Goal: Task Accomplishment & Management: Manage account settings

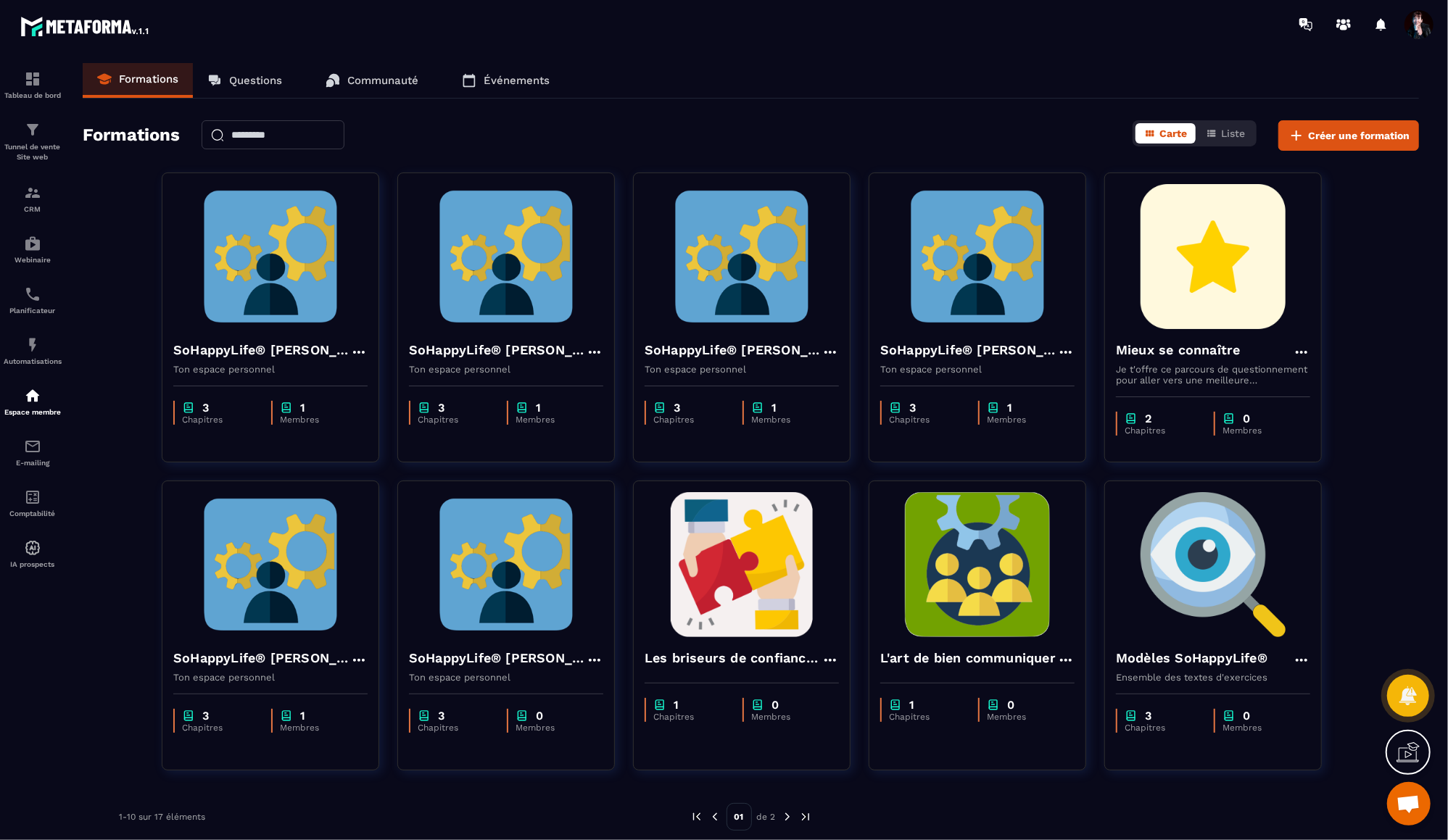
scroll to position [15842, 0]
click at [1409, 800] on span "Ouvrir le chat" at bounding box center [1409, 806] width 24 height 21
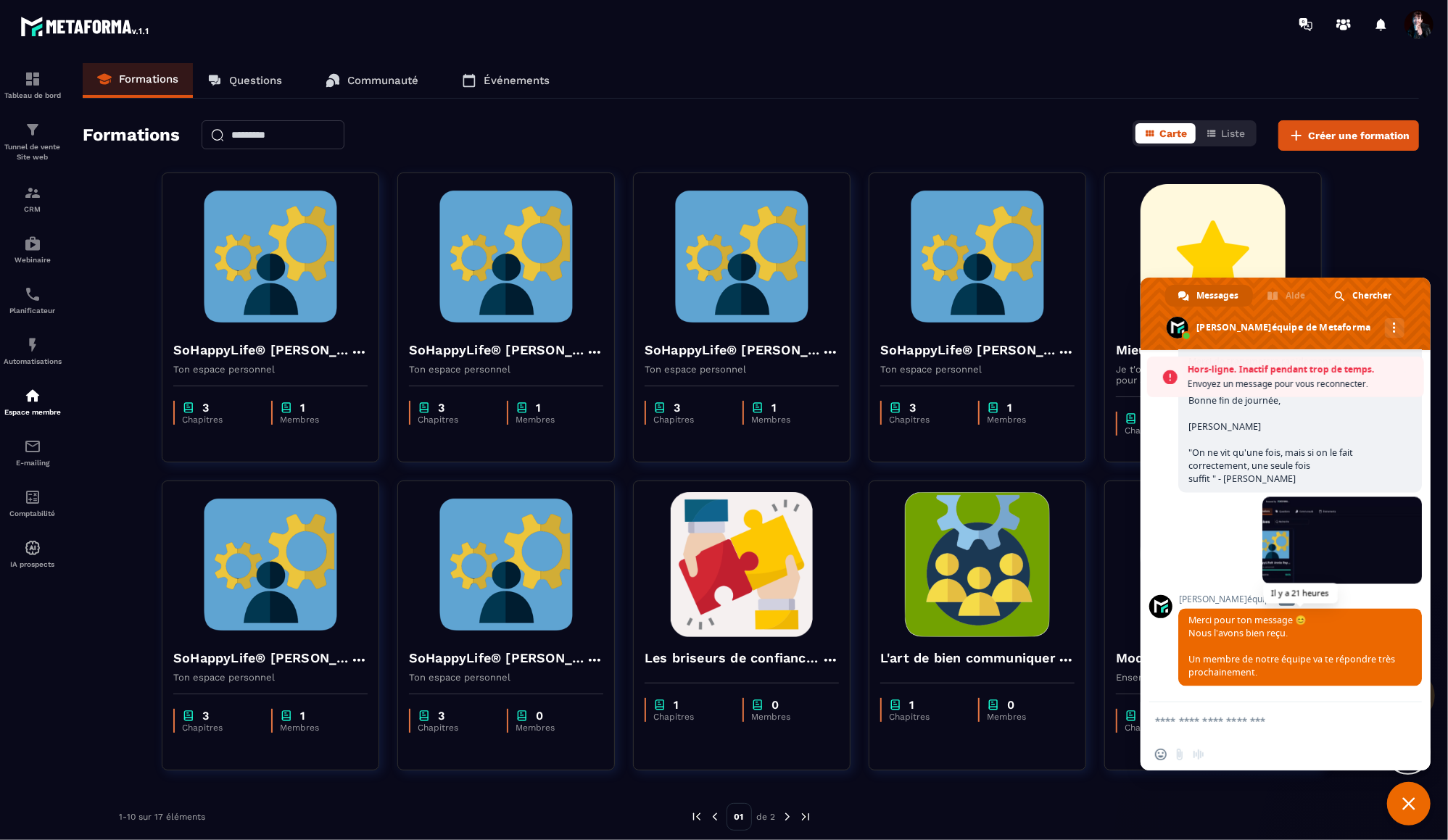
scroll to position [15889, 0]
click at [1412, 804] on span "Fermer le chat" at bounding box center [1409, 804] width 13 height 13
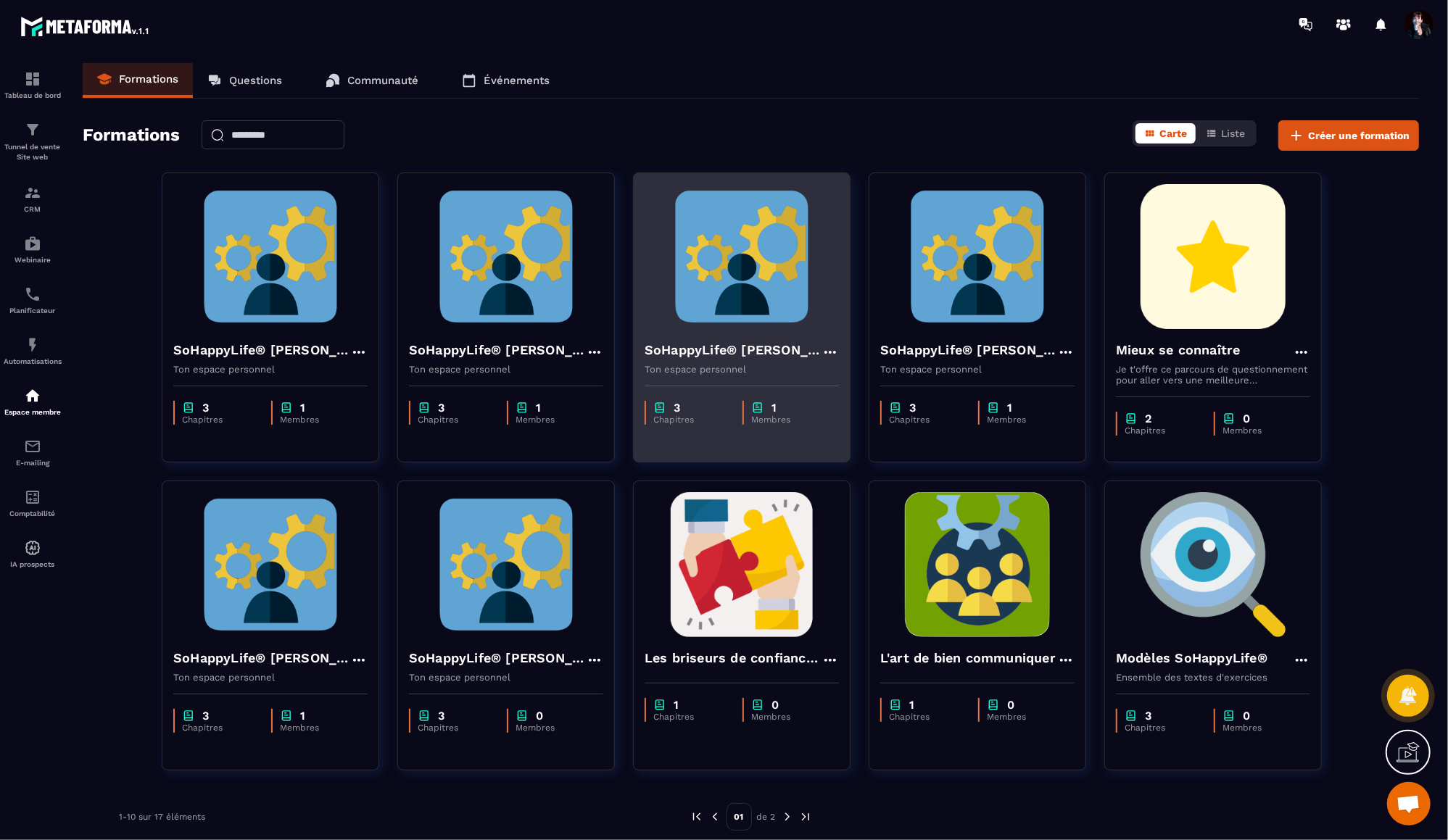
click at [769, 346] on h4 "SoHappyLife® [PERSON_NAME]" at bounding box center [733, 351] width 177 height 21
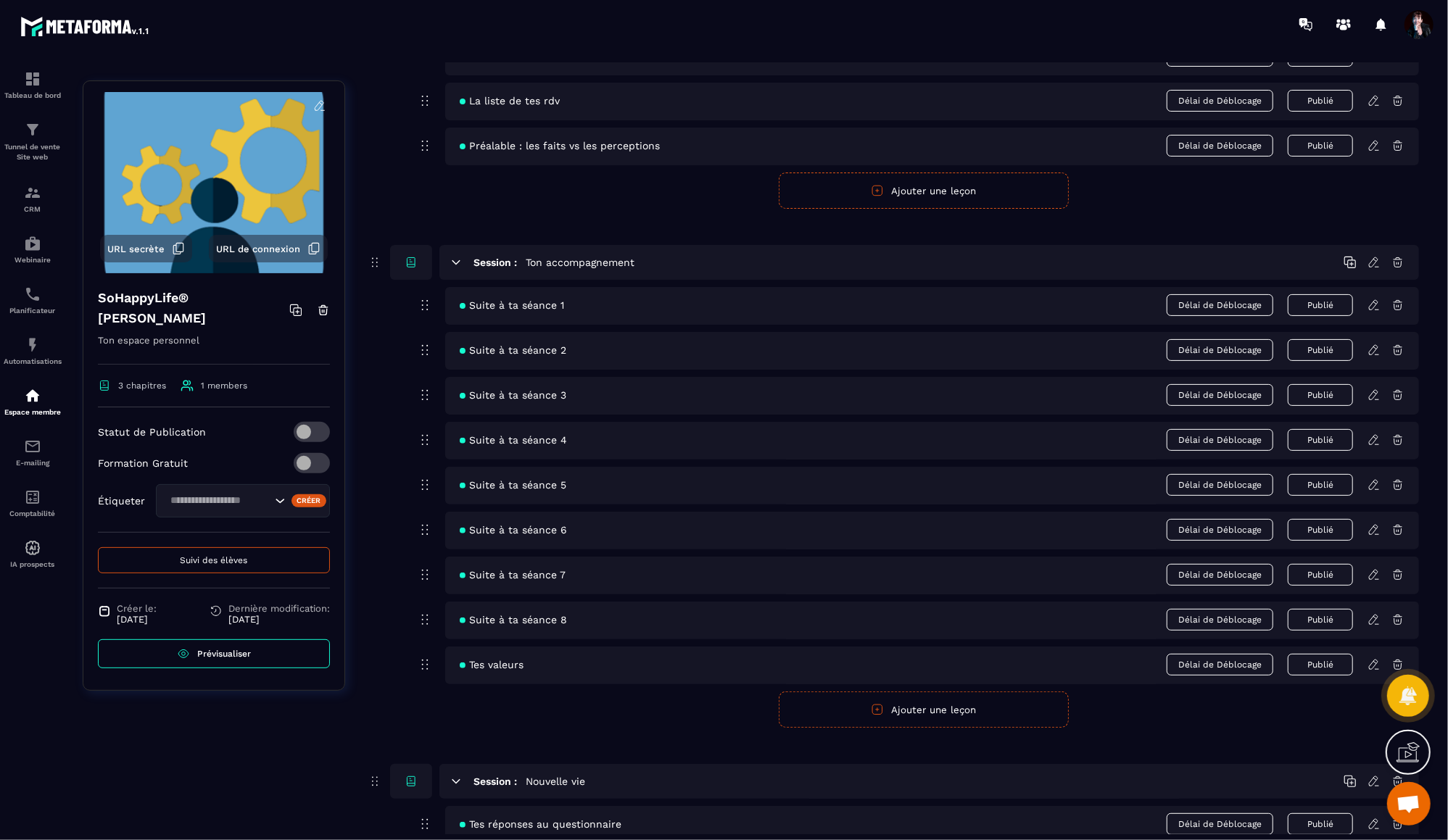
scroll to position [327, 0]
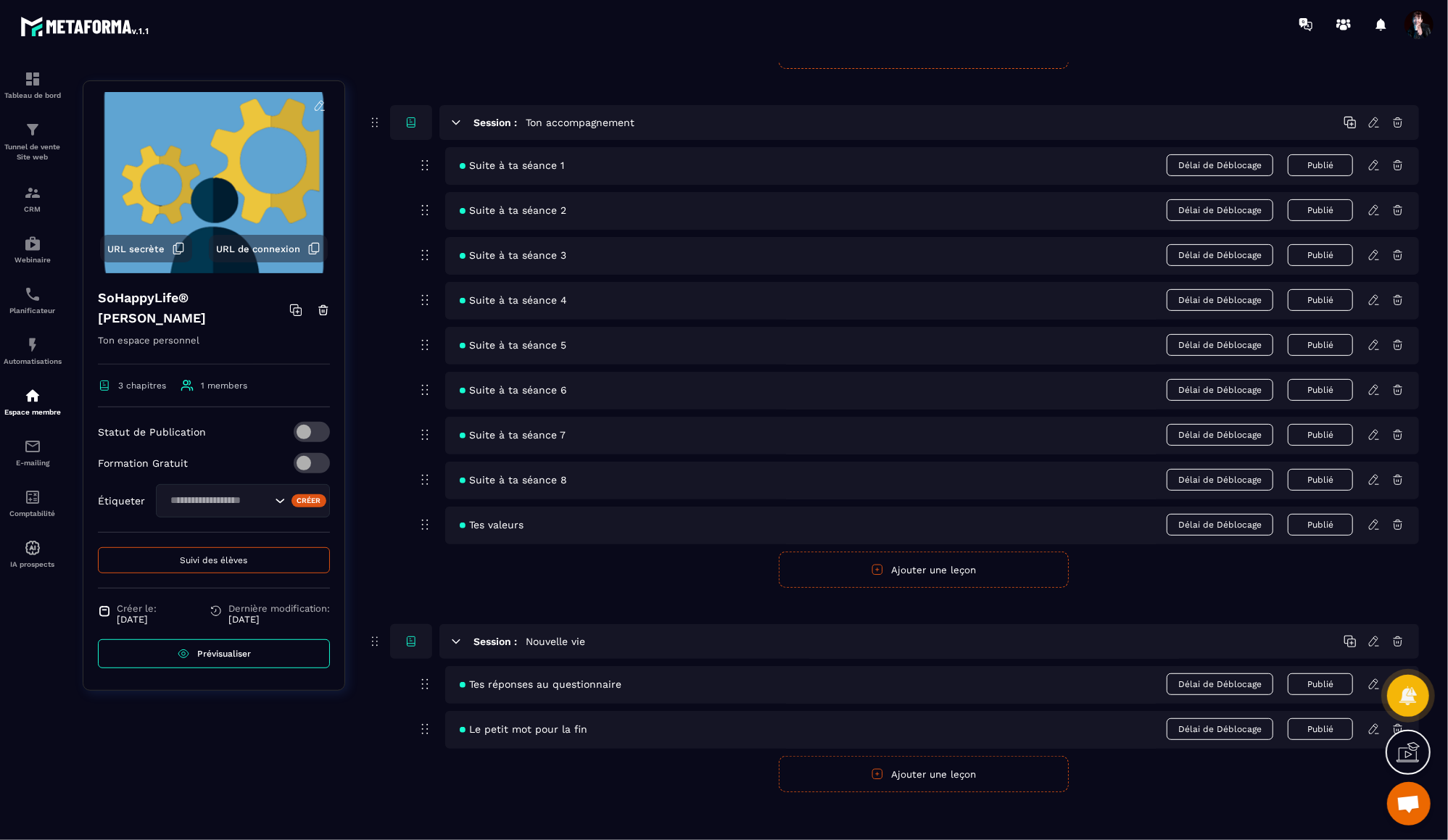
click at [253, 639] on link "Prévisualiser" at bounding box center [214, 654] width 232 height 29
click at [196, 556] on span "Suivi des élèves" at bounding box center [214, 561] width 67 height 10
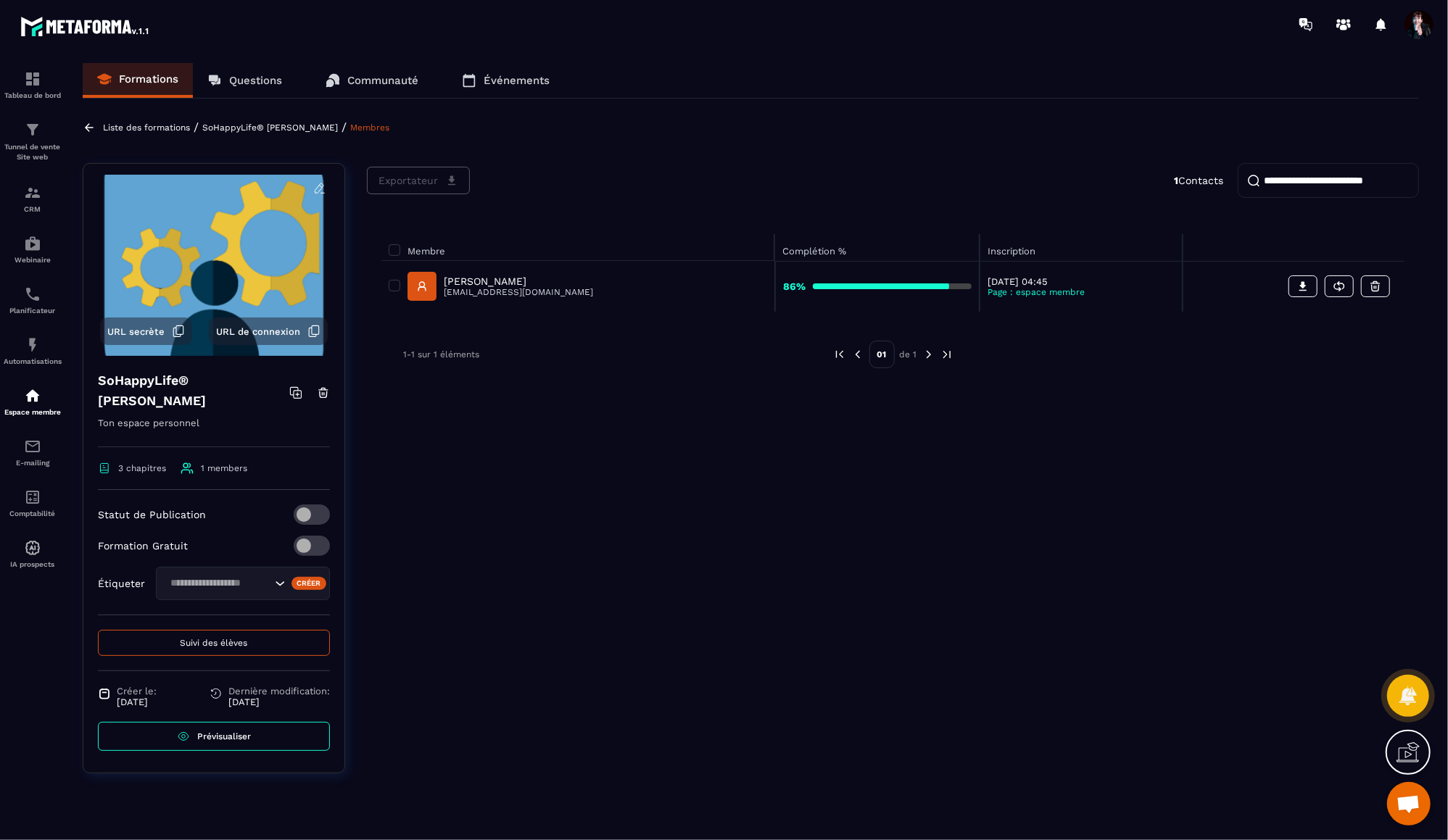
click at [254, 129] on p "SoHappyLife® [PERSON_NAME]" at bounding box center [270, 127] width 136 height 10
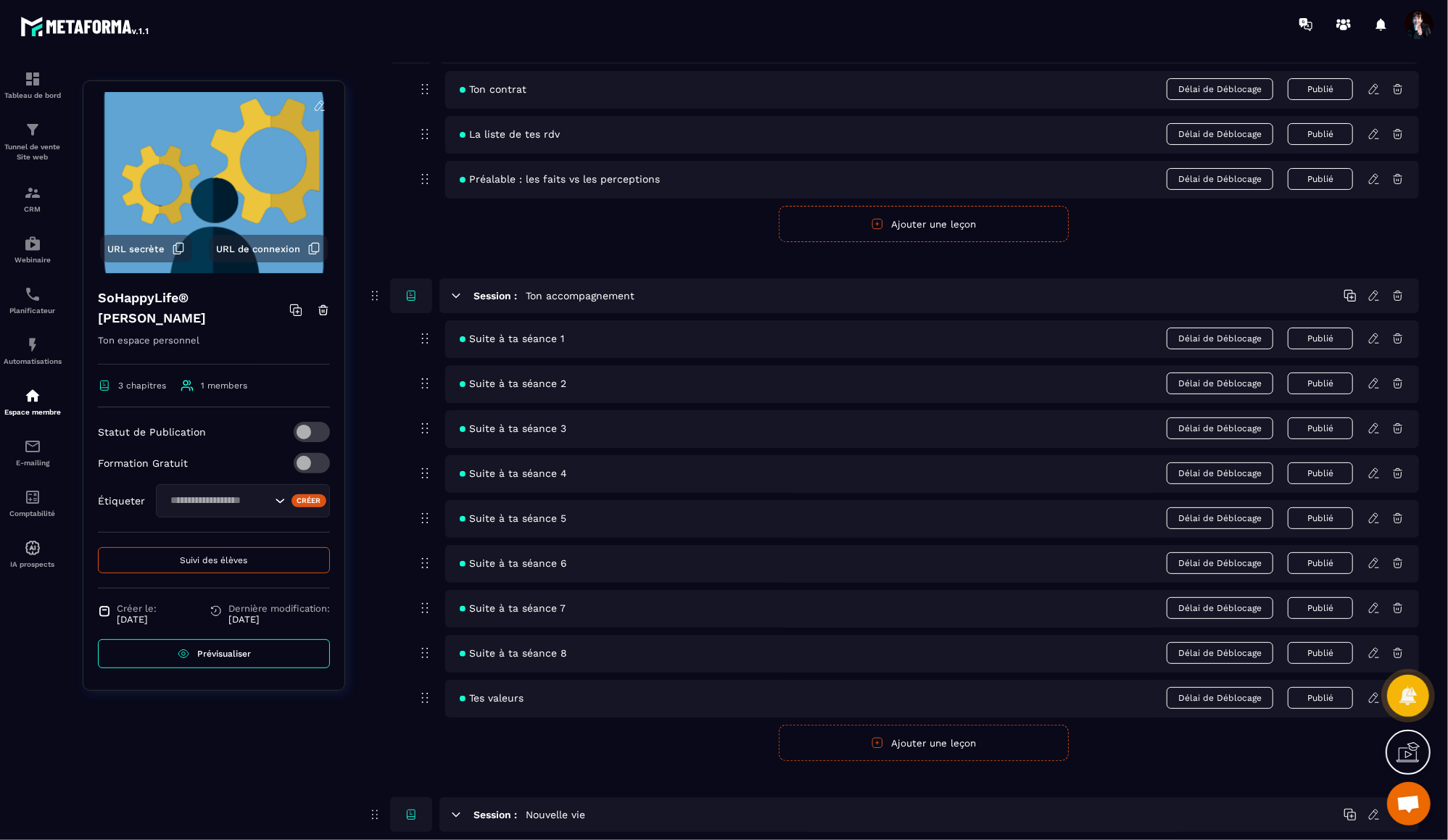
scroll to position [327, 0]
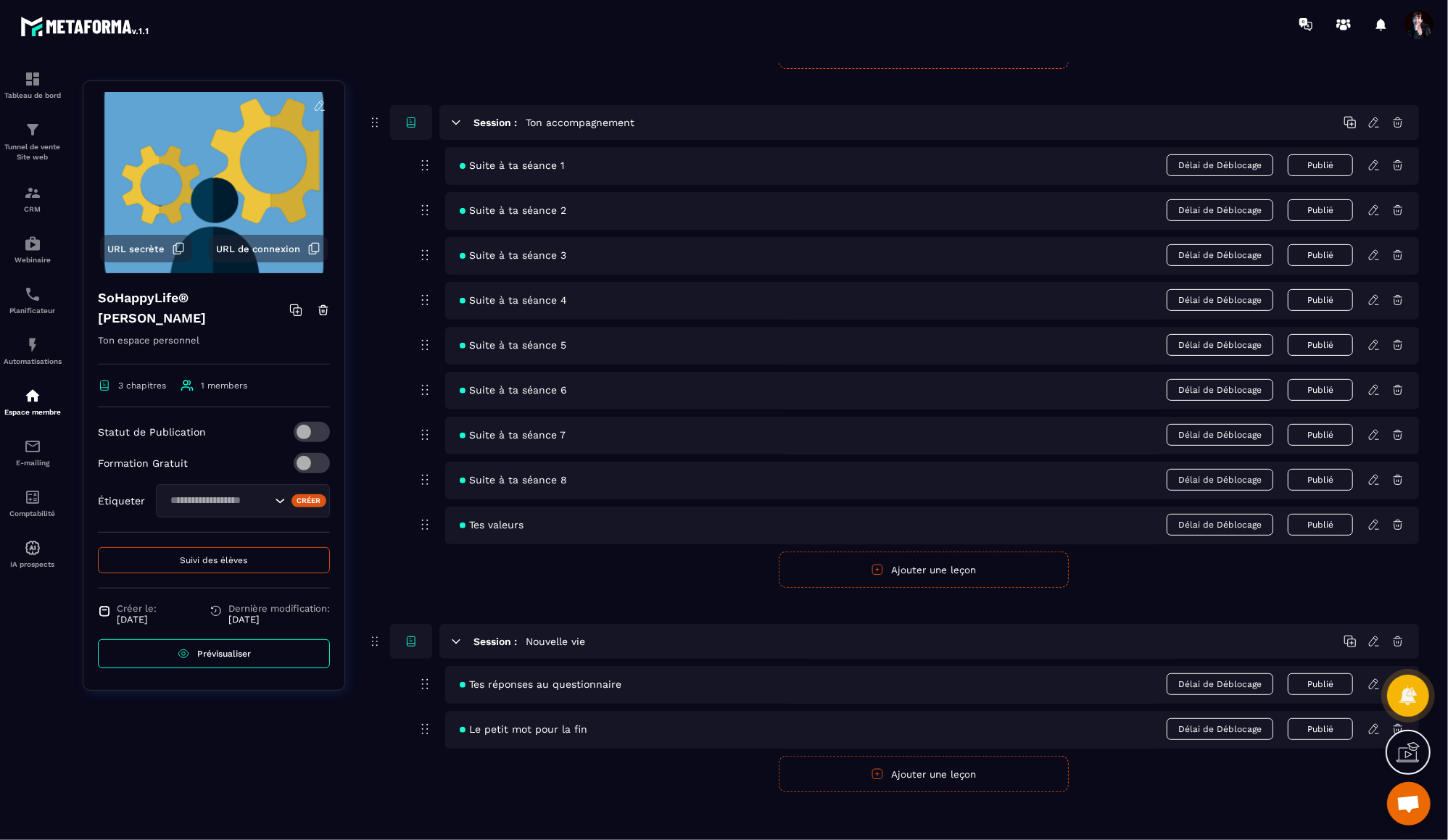
click at [935, 563] on button "Ajouter une leçon" at bounding box center [923, 570] width 290 height 36
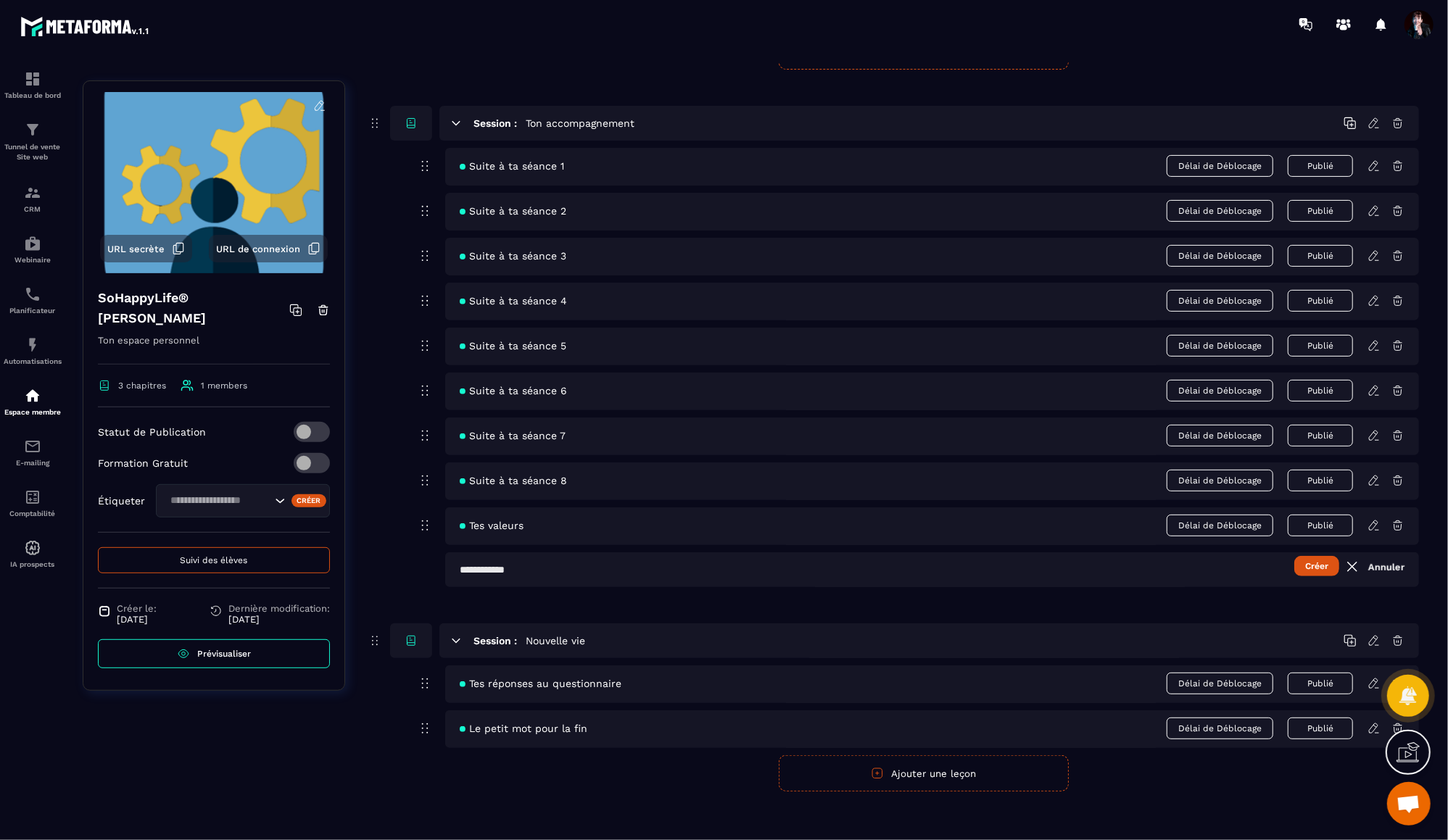
click at [577, 560] on input "text" at bounding box center [932, 570] width 973 height 35
type input "**********"
click at [1310, 564] on button "Créer" at bounding box center [1316, 566] width 45 height 21
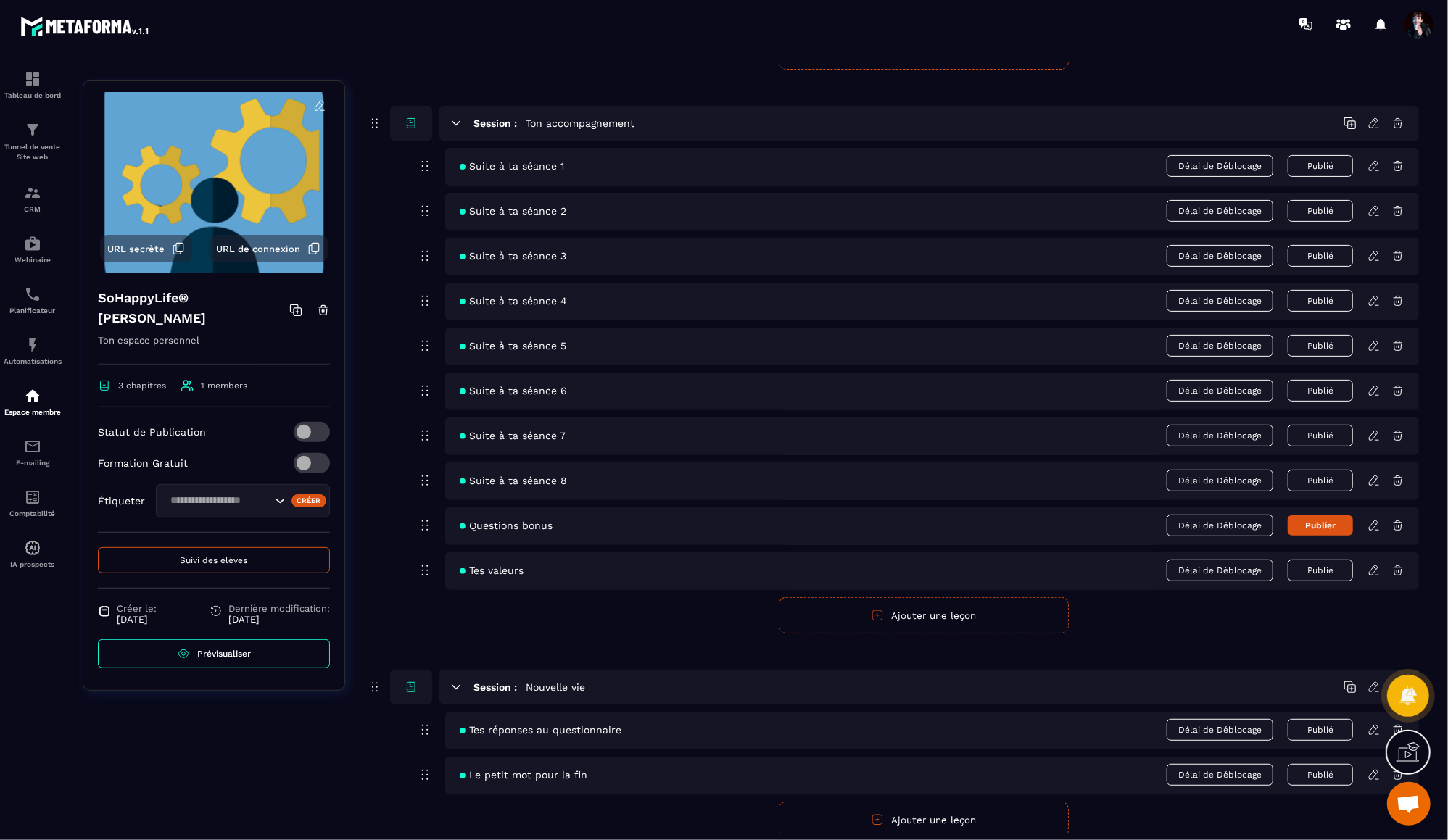
click at [1374, 519] on icon at bounding box center [1374, 526] width 13 height 13
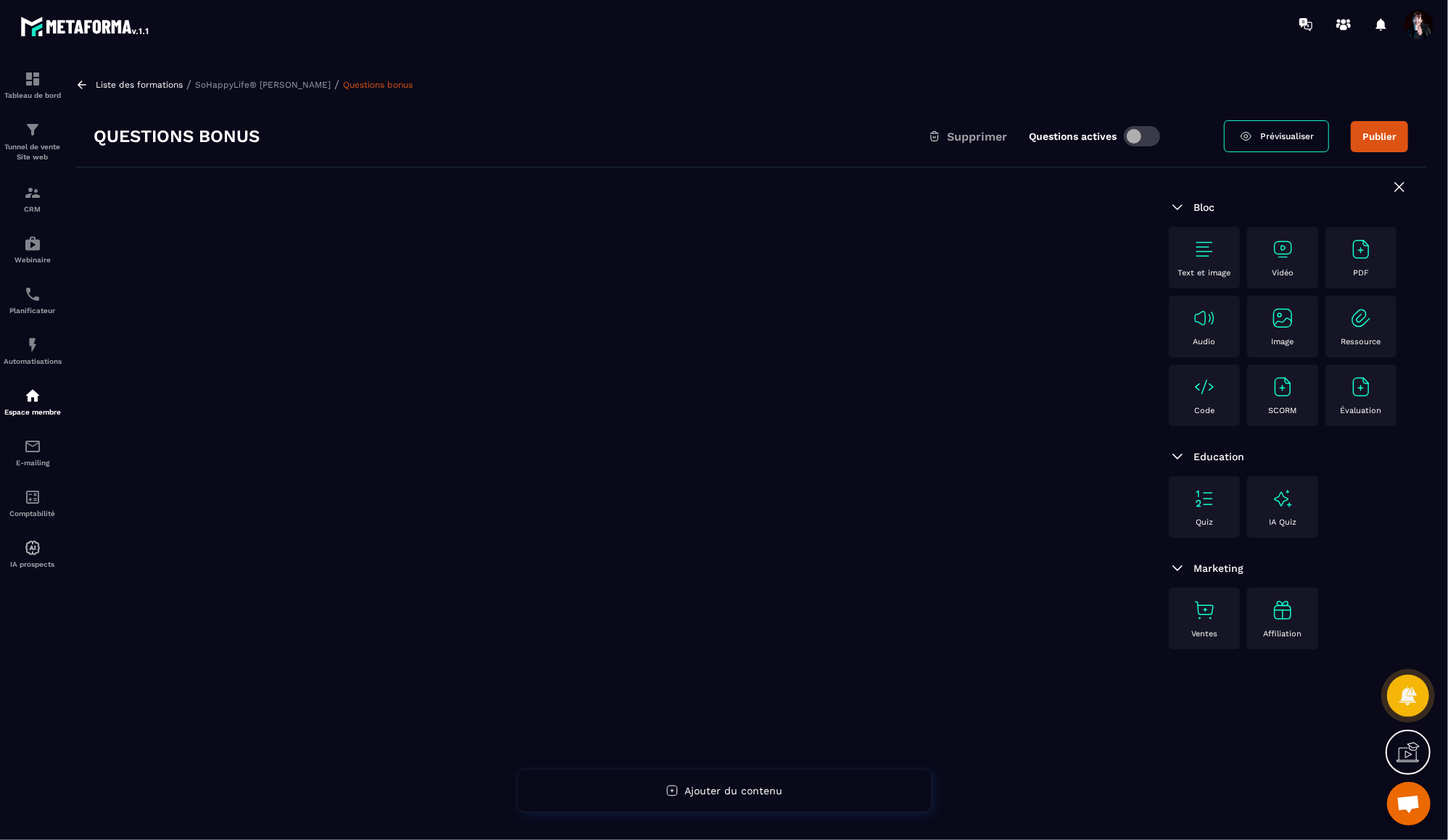
click at [1132, 137] on span at bounding box center [1142, 137] width 36 height 21
click at [1206, 257] on img at bounding box center [1204, 249] width 23 height 23
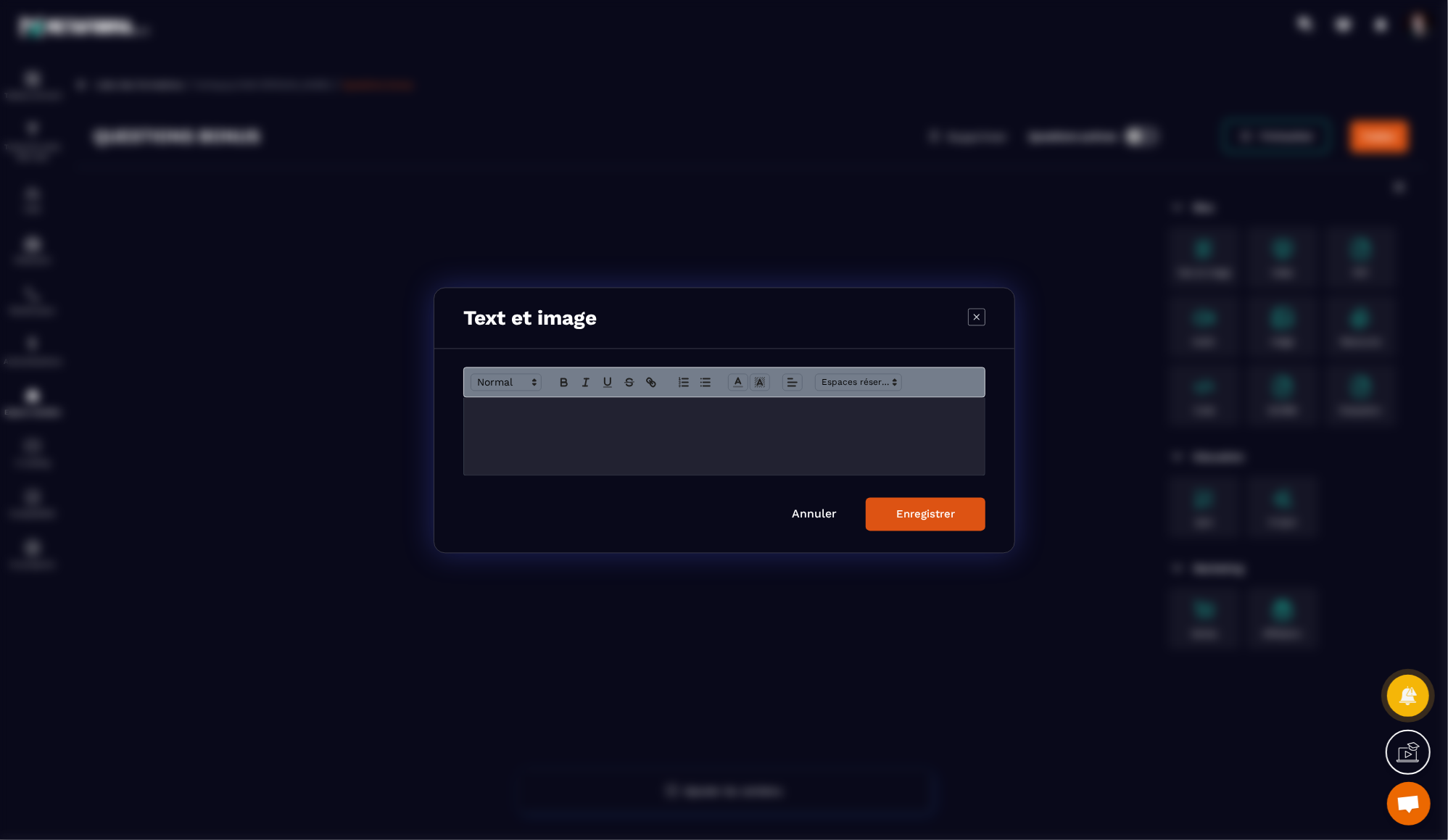
click at [531, 415] on p "Modal window" at bounding box center [725, 412] width 499 height 13
click at [763, 414] on p "**********" at bounding box center [725, 412] width 500 height 13
click at [903, 508] on div "Enregistrer" at bounding box center [925, 514] width 58 height 13
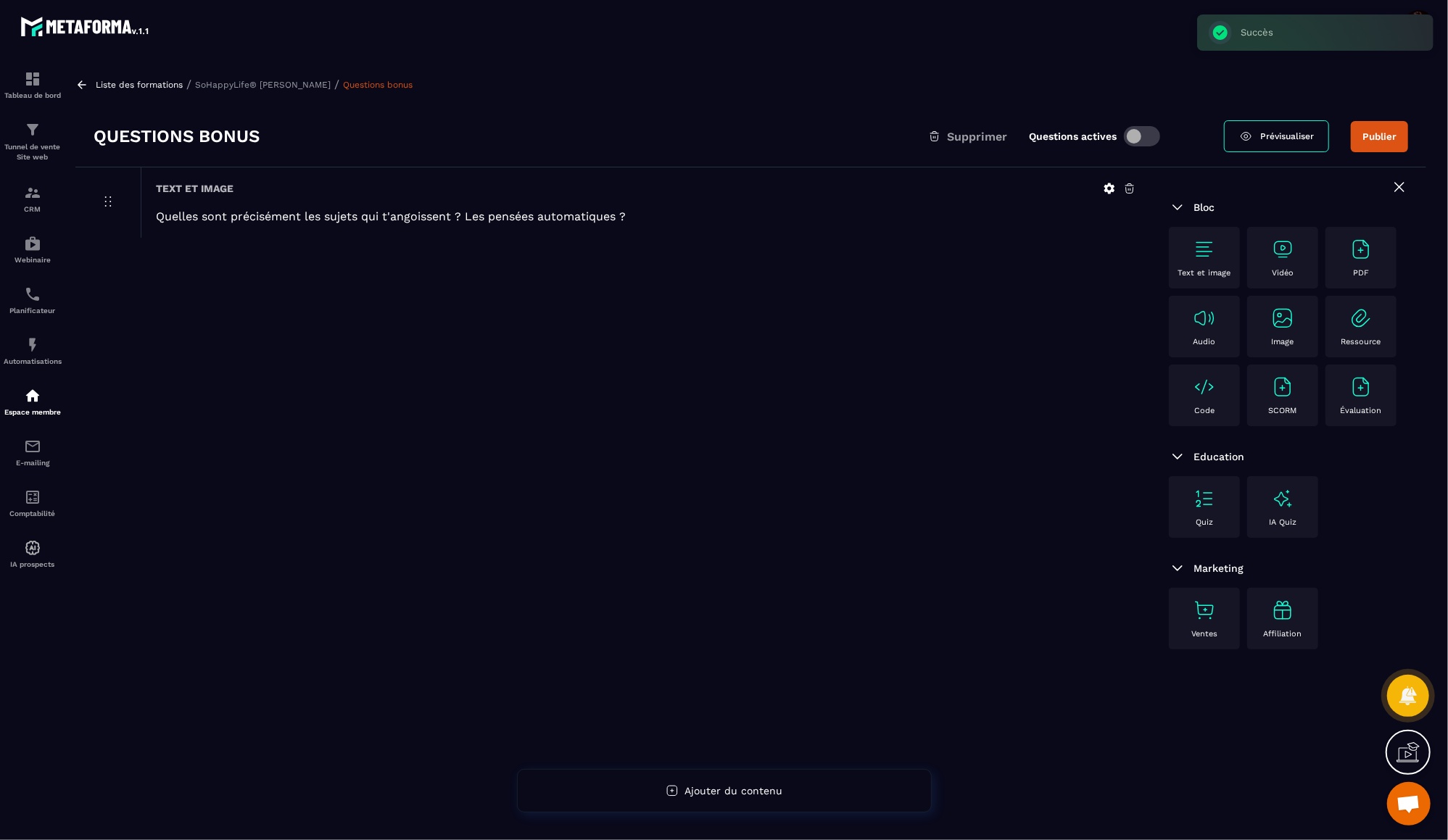
click at [1202, 252] on img at bounding box center [1204, 249] width 23 height 23
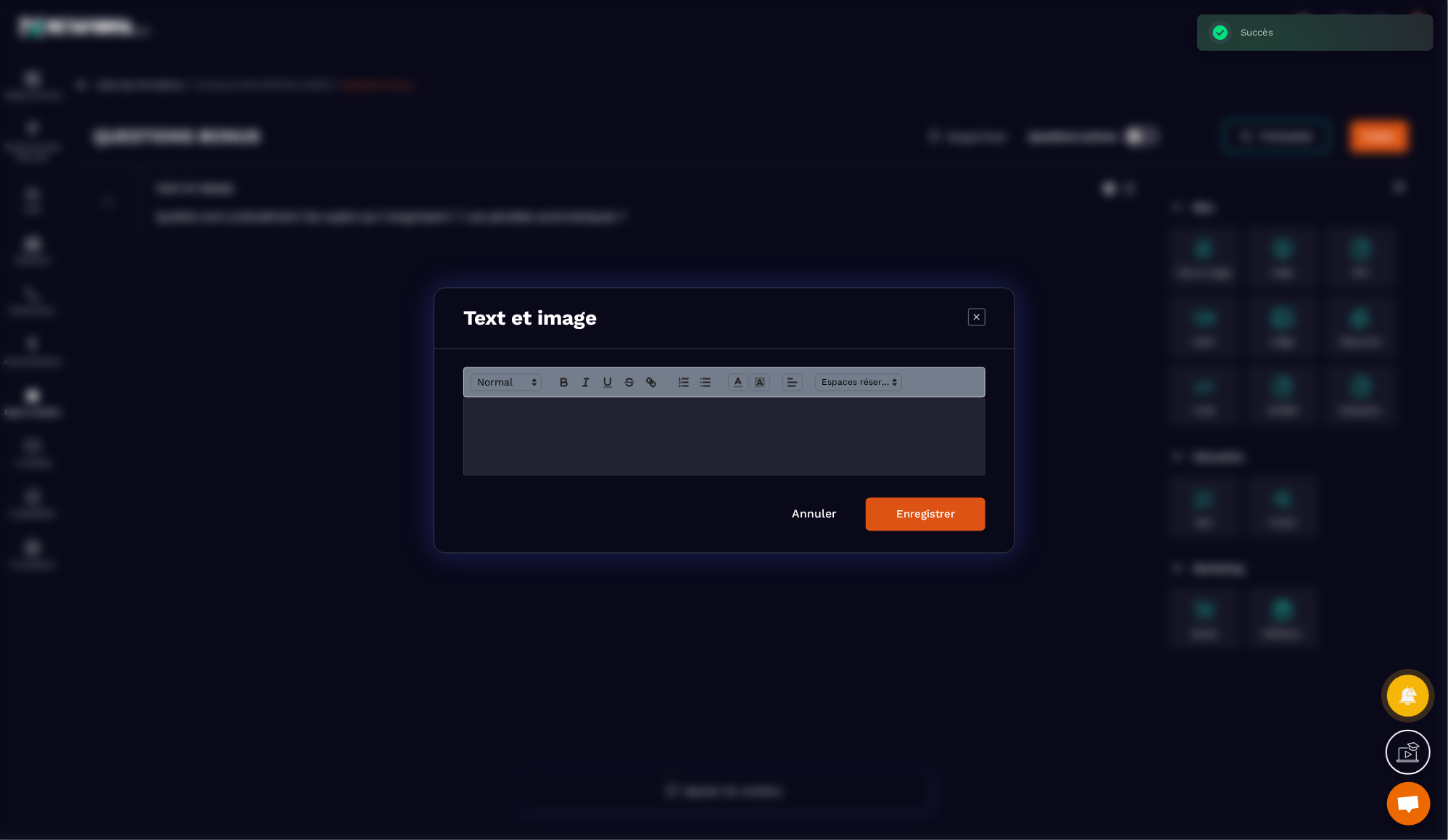
click at [703, 440] on div "Modal window" at bounding box center [724, 436] width 520 height 77
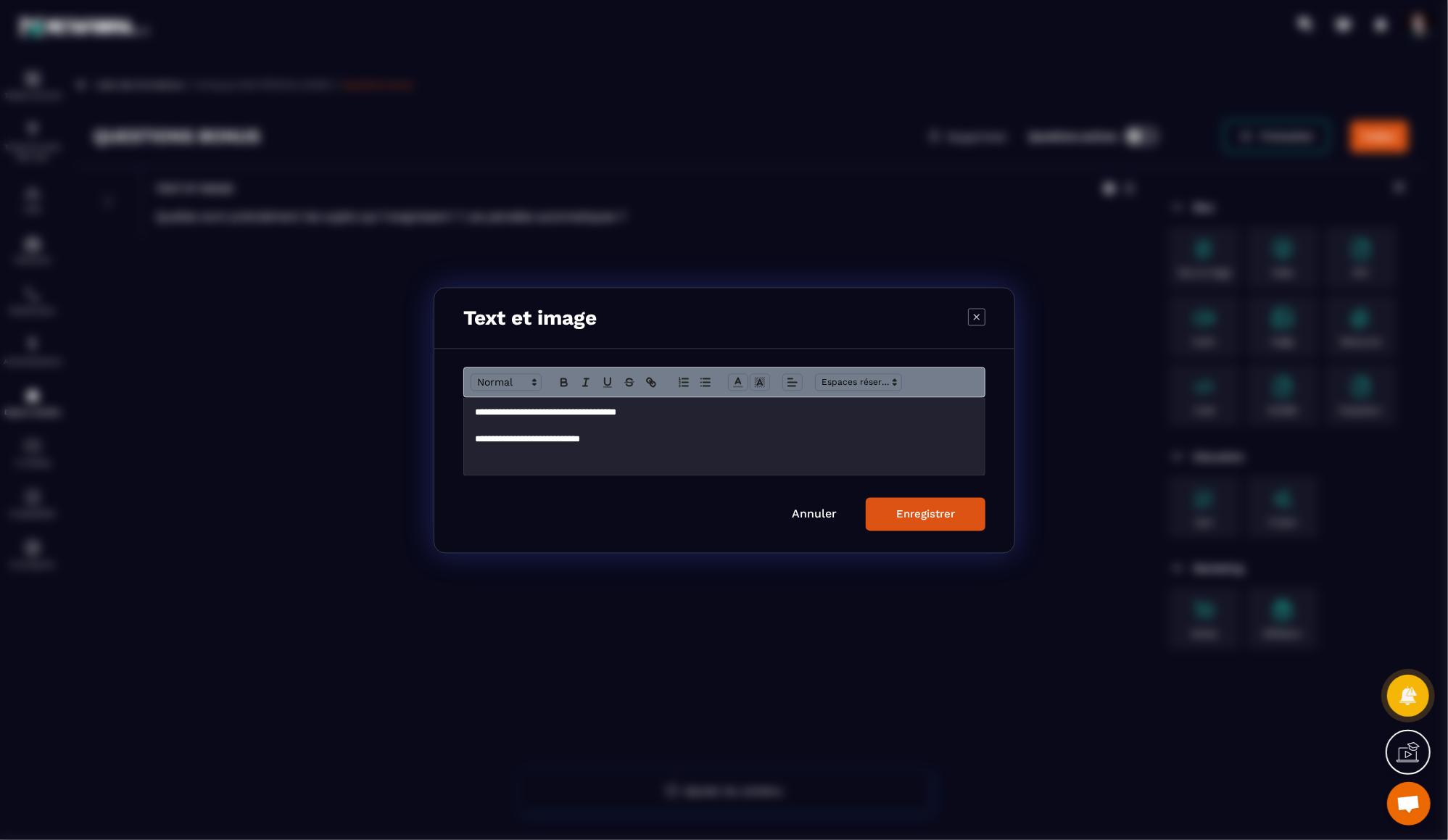
click at [940, 512] on div "Enregistrer" at bounding box center [925, 514] width 58 height 13
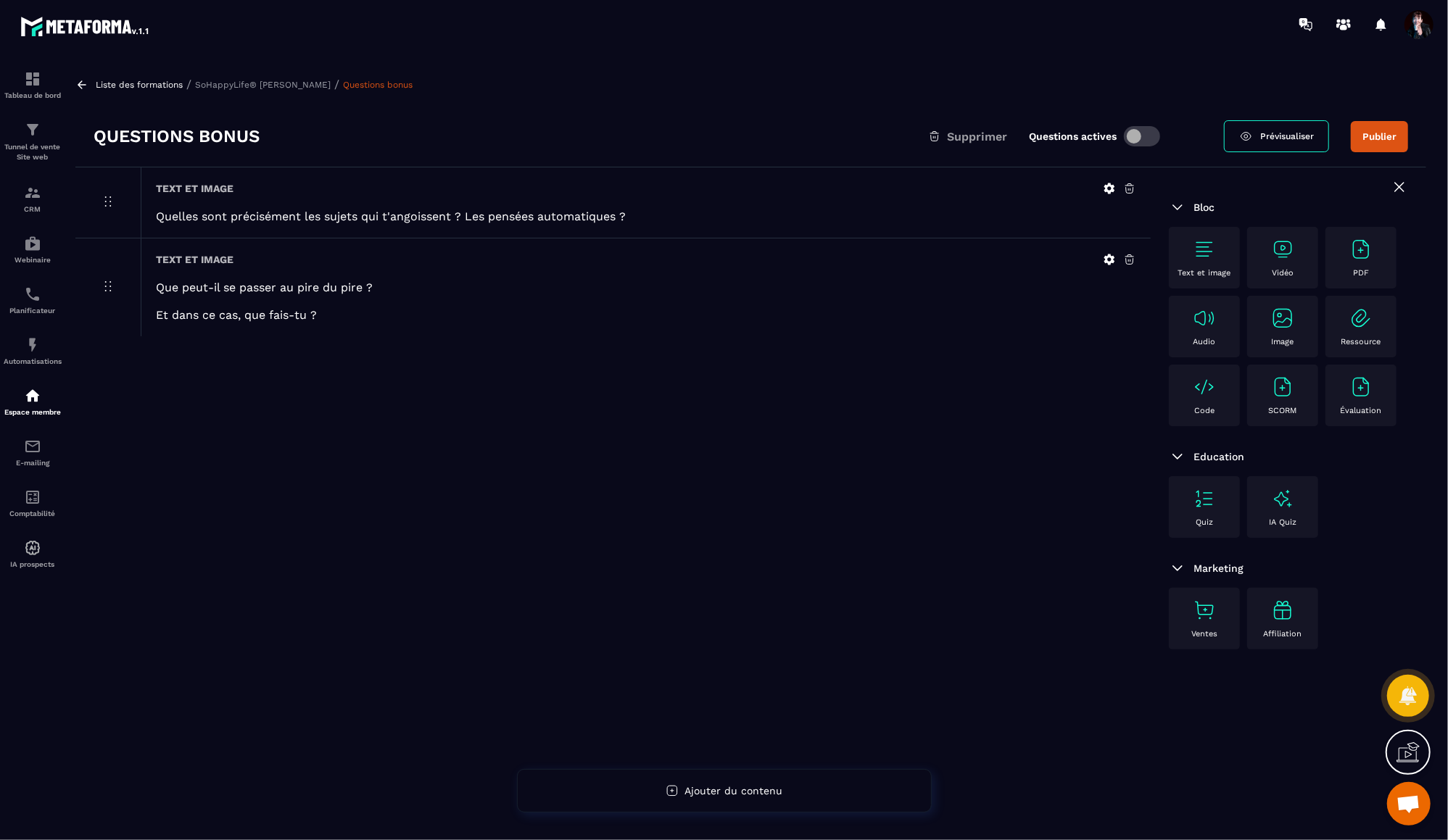
click at [1206, 249] on img at bounding box center [1204, 249] width 23 height 23
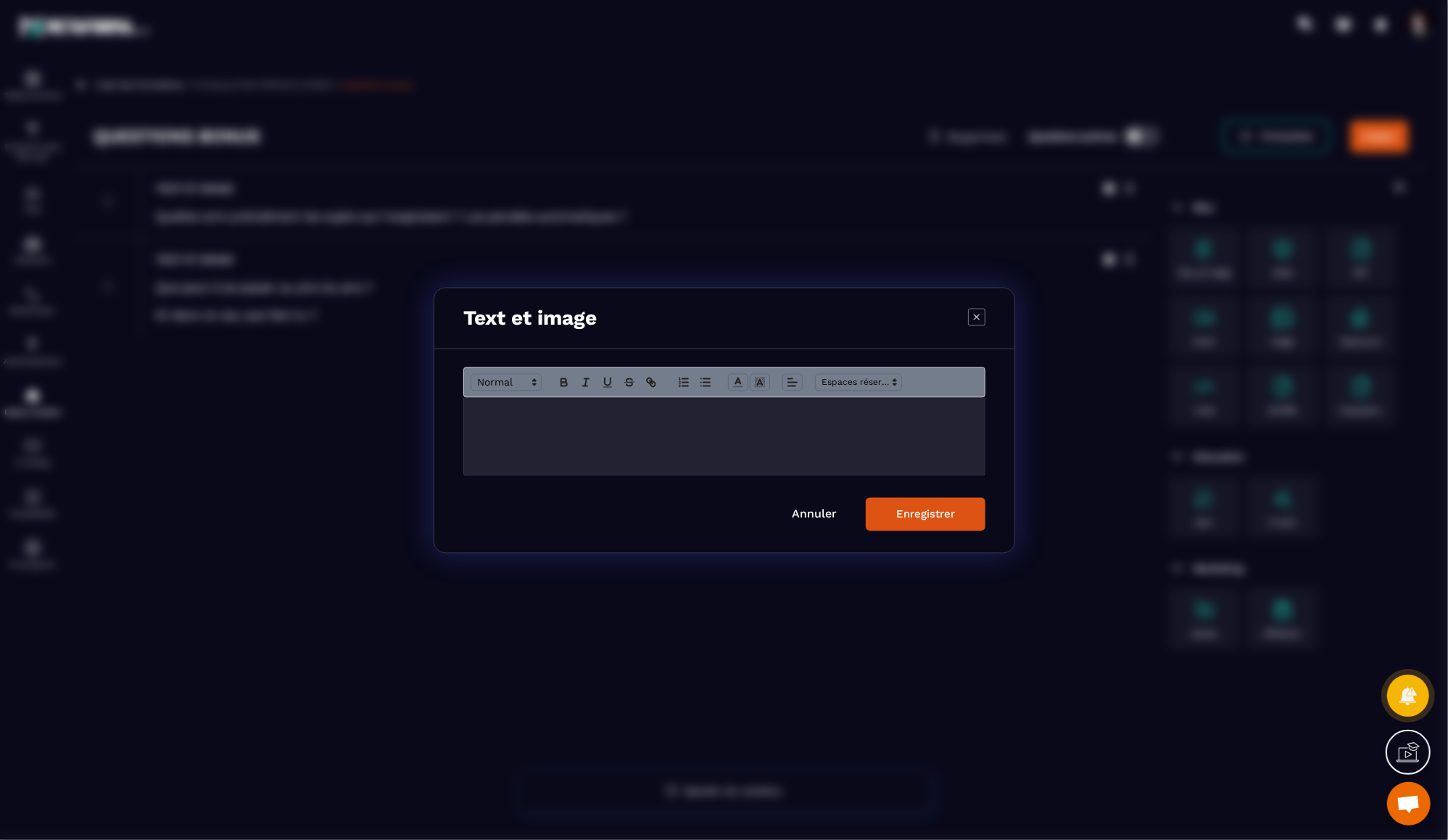
click at [494, 422] on div "Modal window" at bounding box center [724, 436] width 520 height 77
drag, startPoint x: 782, startPoint y: 414, endPoint x: 468, endPoint y: 408, distance: 314.1
click at [468, 408] on div "**********" at bounding box center [724, 436] width 520 height 77
click at [564, 378] on icon "Modal window" at bounding box center [564, 380] width 5 height 4
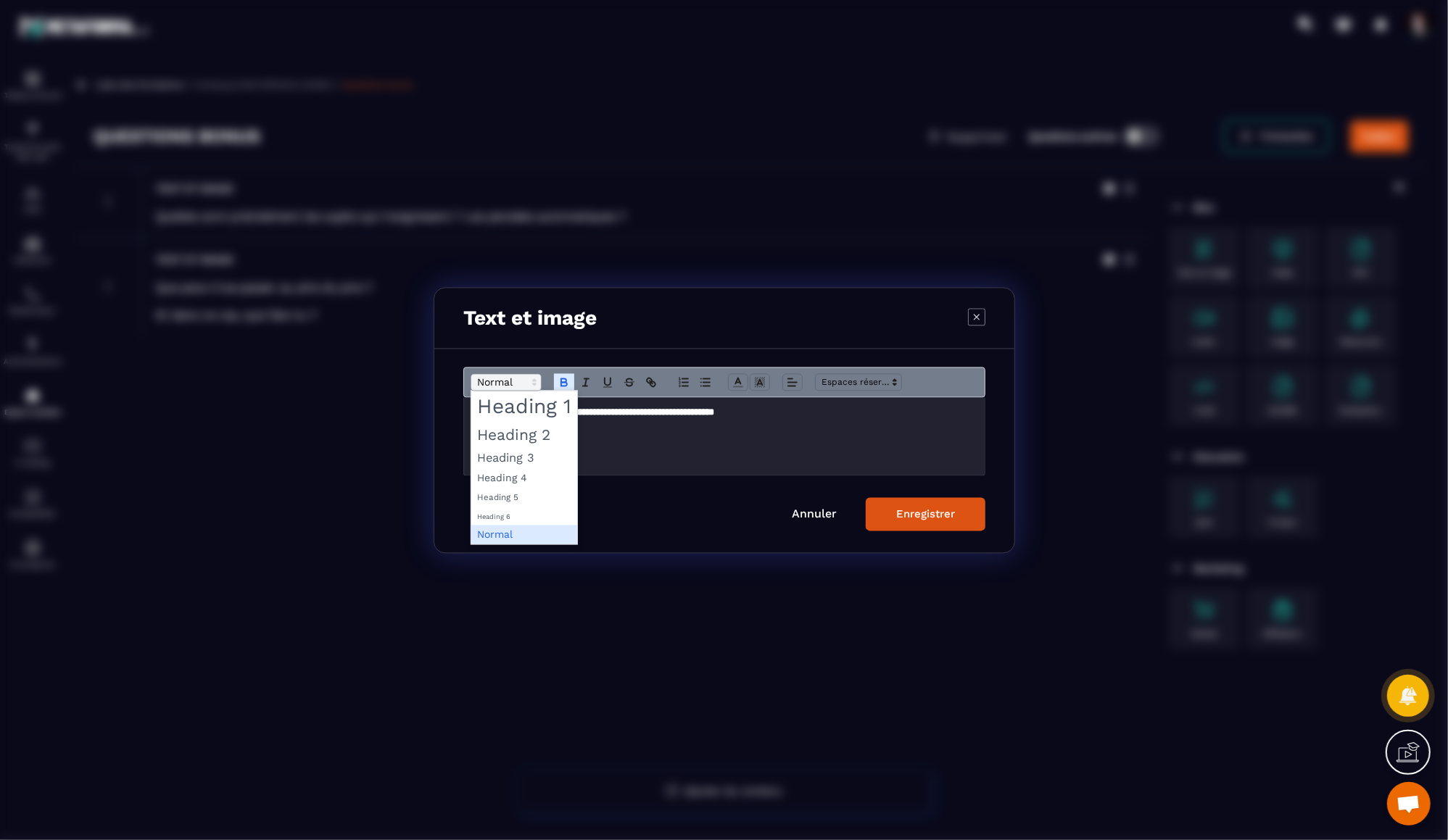
click at [531, 384] on icon "Modal window" at bounding box center [535, 382] width 13 height 13
click at [514, 458] on span "Modal window" at bounding box center [524, 458] width 106 height 21
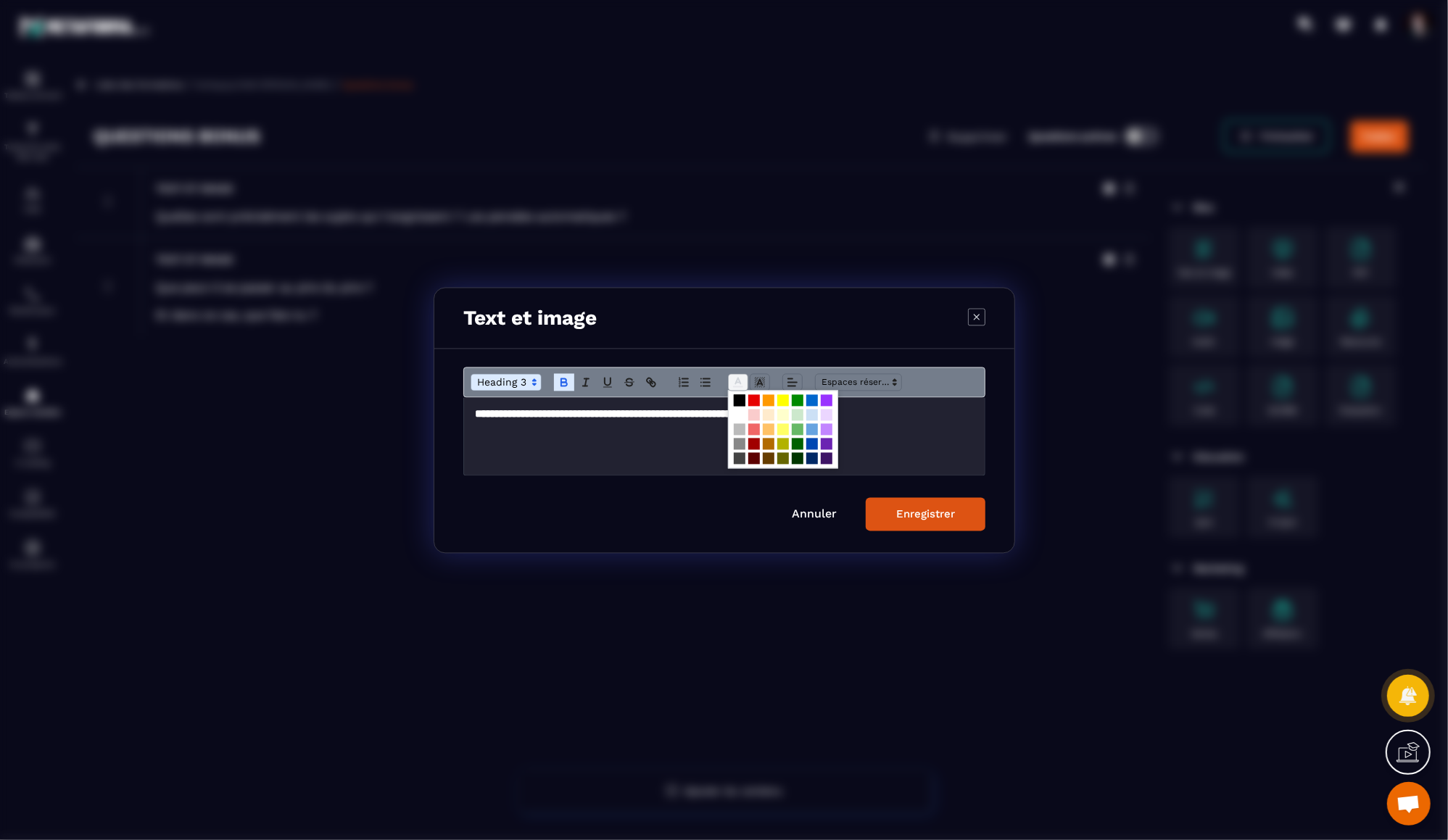
click at [737, 388] on span "Modal window" at bounding box center [738, 382] width 21 height 17
click at [785, 444] on span "Modal window" at bounding box center [783, 444] width 12 height 12
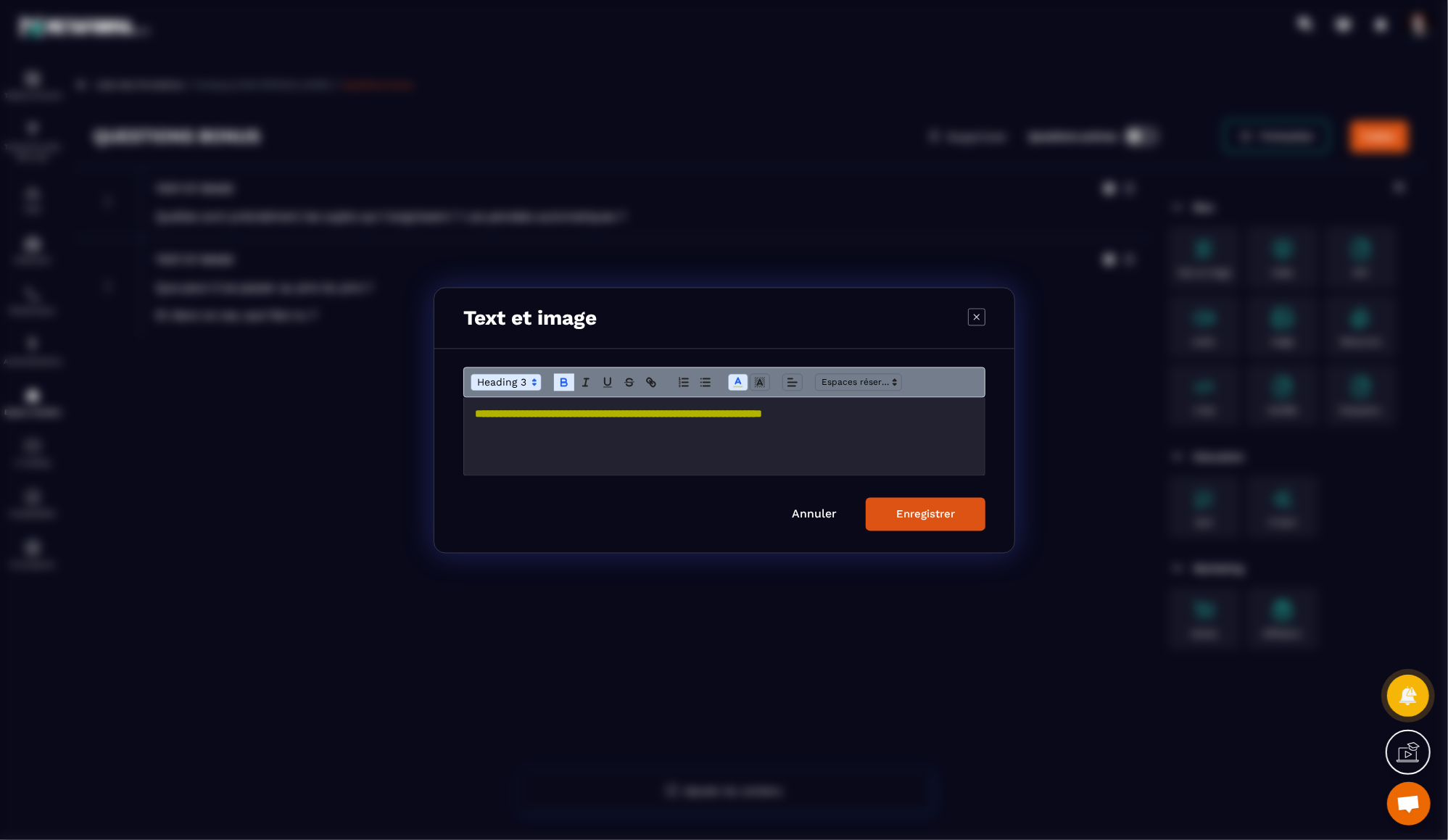
click at [920, 512] on div "Enregistrer" at bounding box center [925, 514] width 58 height 13
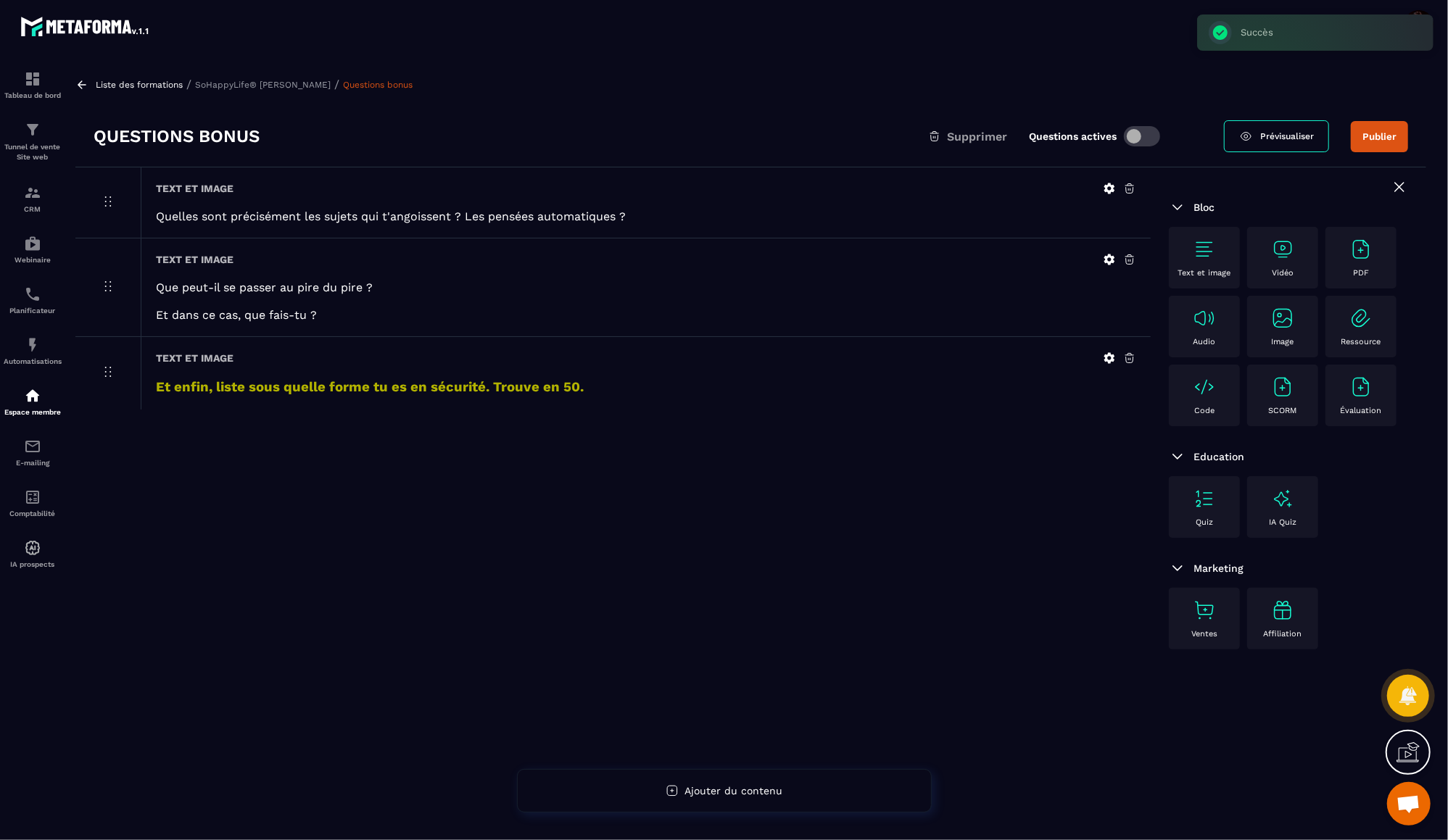
click at [229, 85] on p "SoHappyLife® [PERSON_NAME]" at bounding box center [263, 84] width 136 height 10
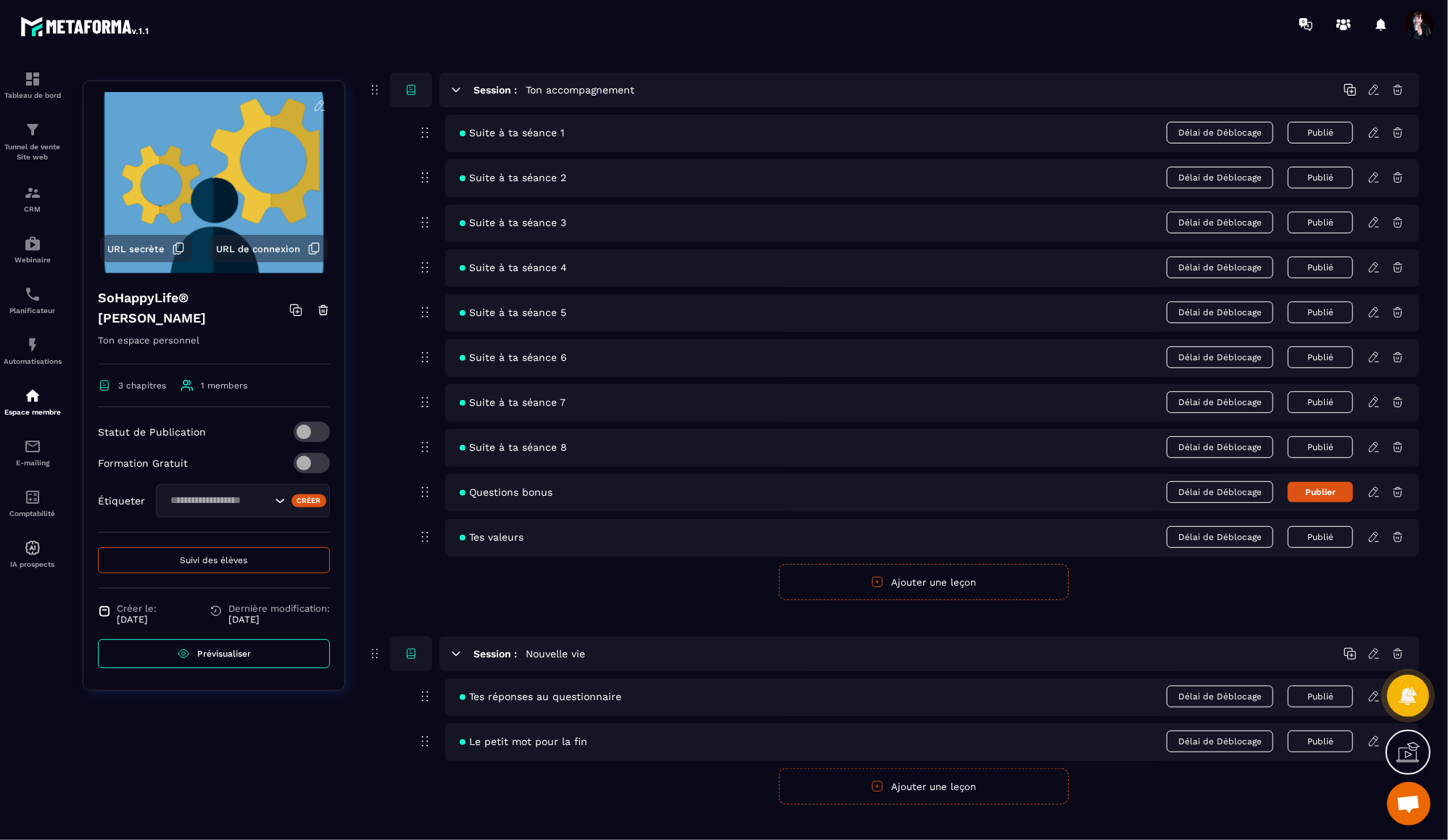
scroll to position [371, 0]
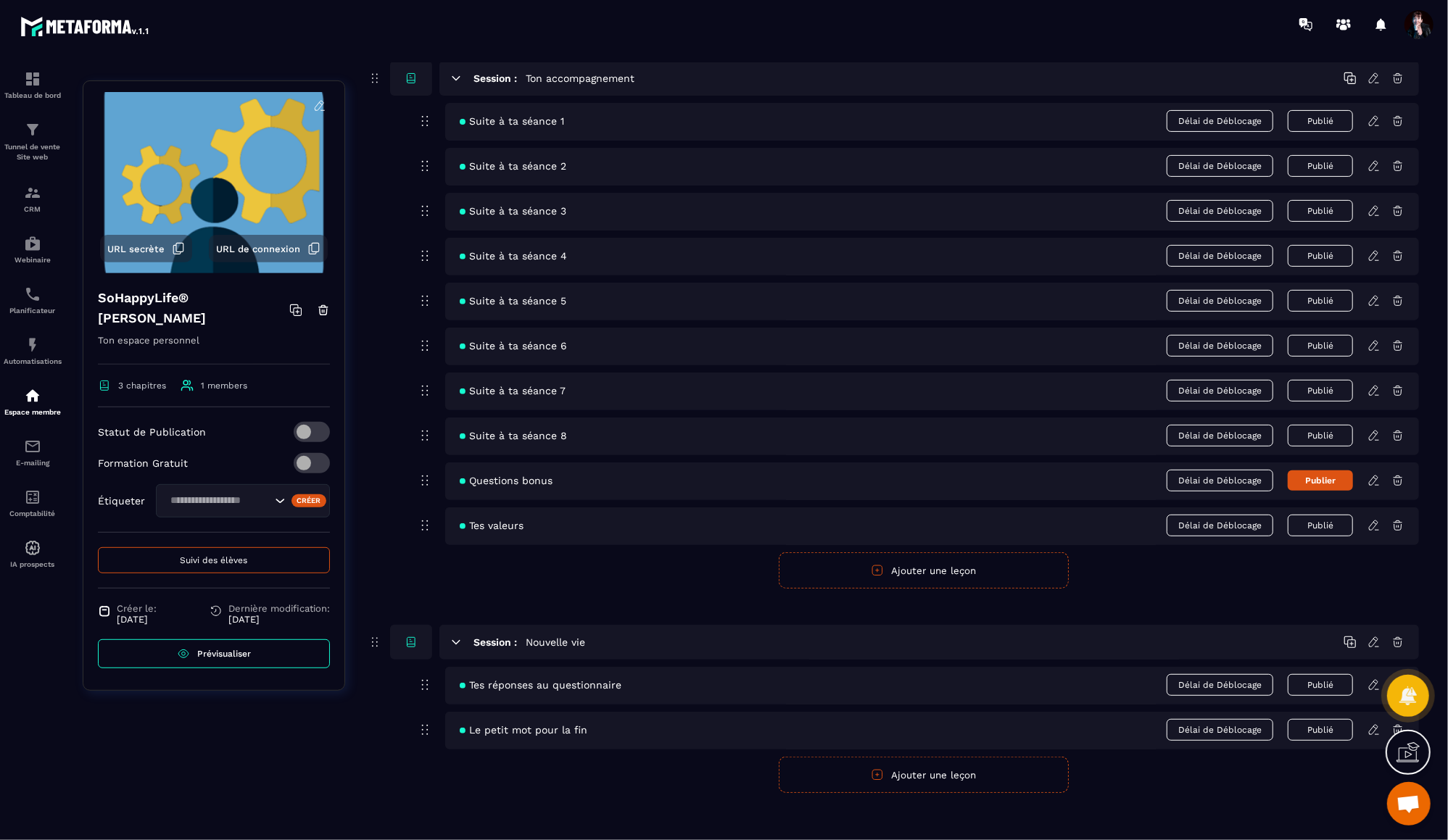
click at [1332, 474] on button "Publier" at bounding box center [1320, 481] width 66 height 21
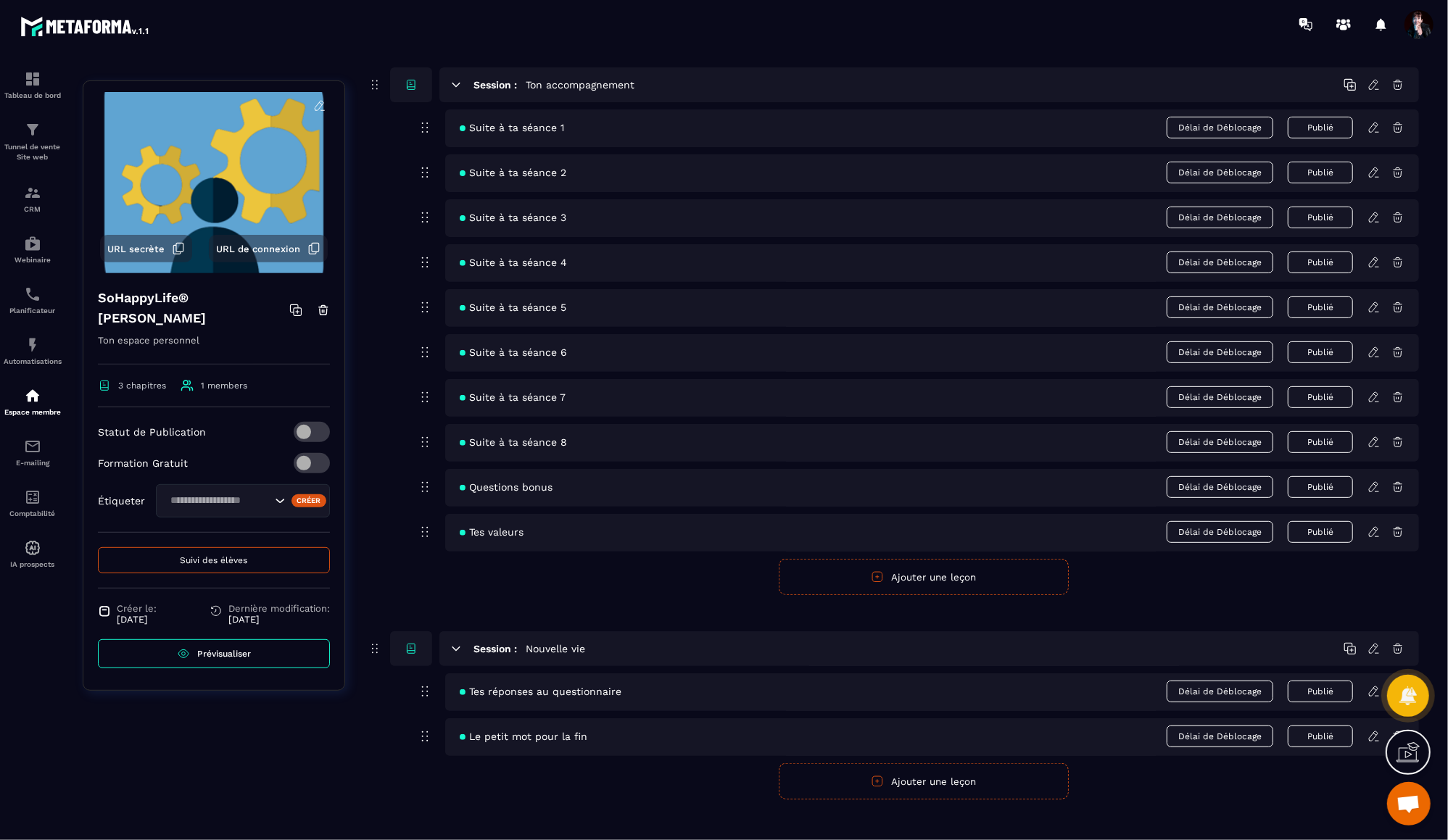
scroll to position [362, 0]
click at [223, 556] on span "Suivi des élèves" at bounding box center [214, 561] width 67 height 10
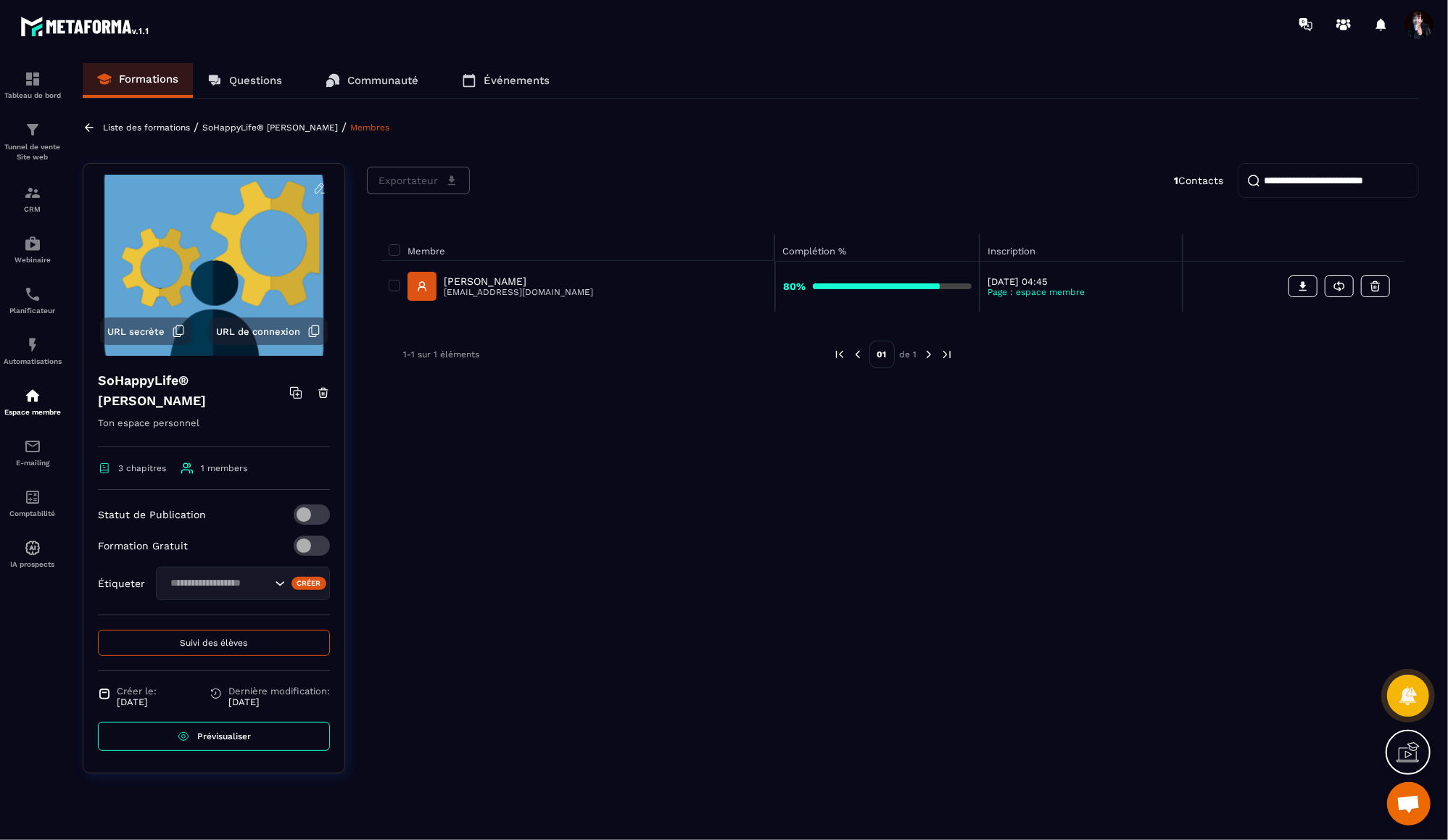
click at [499, 281] on p "[PERSON_NAME]" at bounding box center [518, 281] width 149 height 12
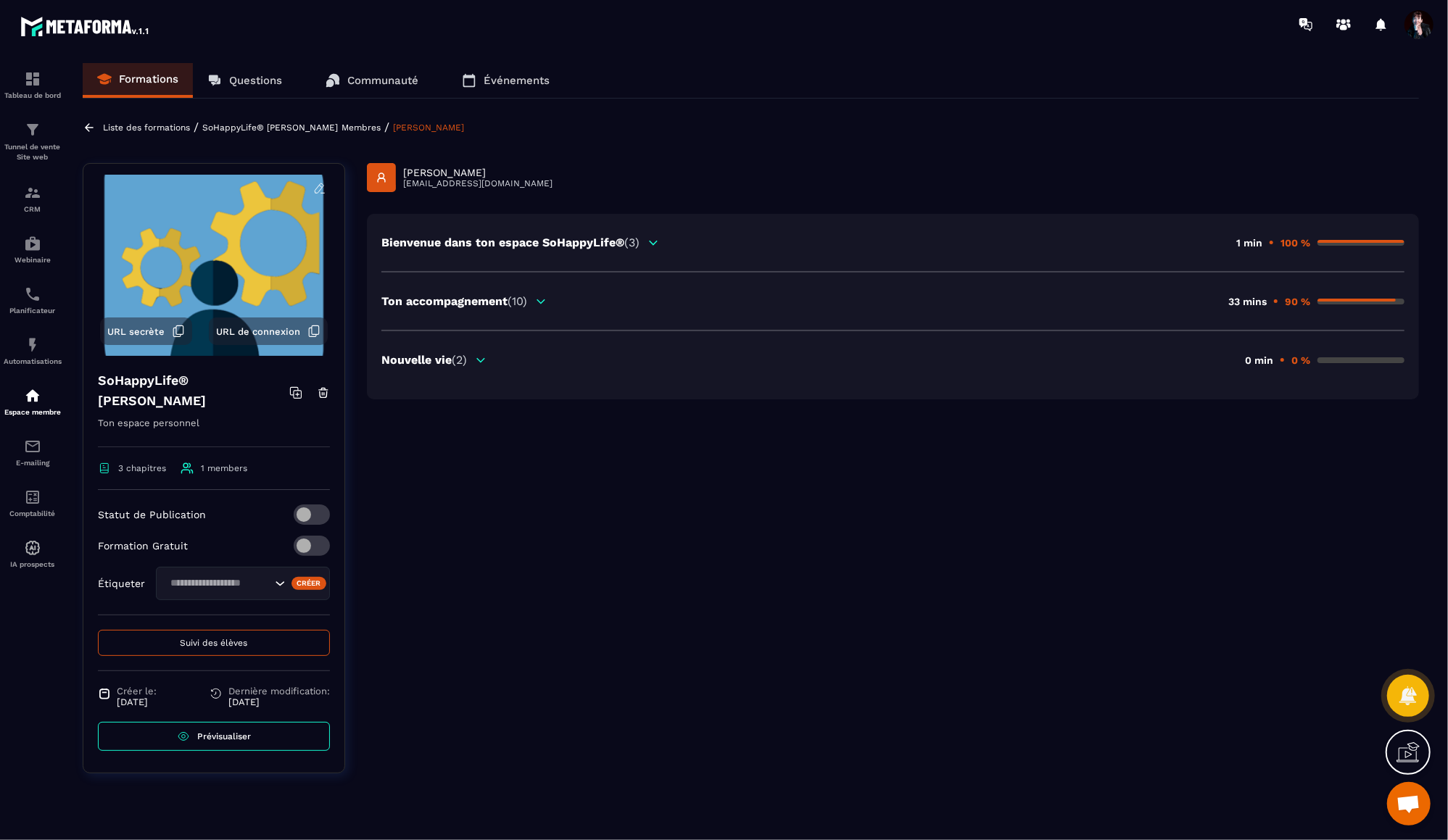
click at [538, 298] on icon at bounding box center [541, 302] width 13 height 13
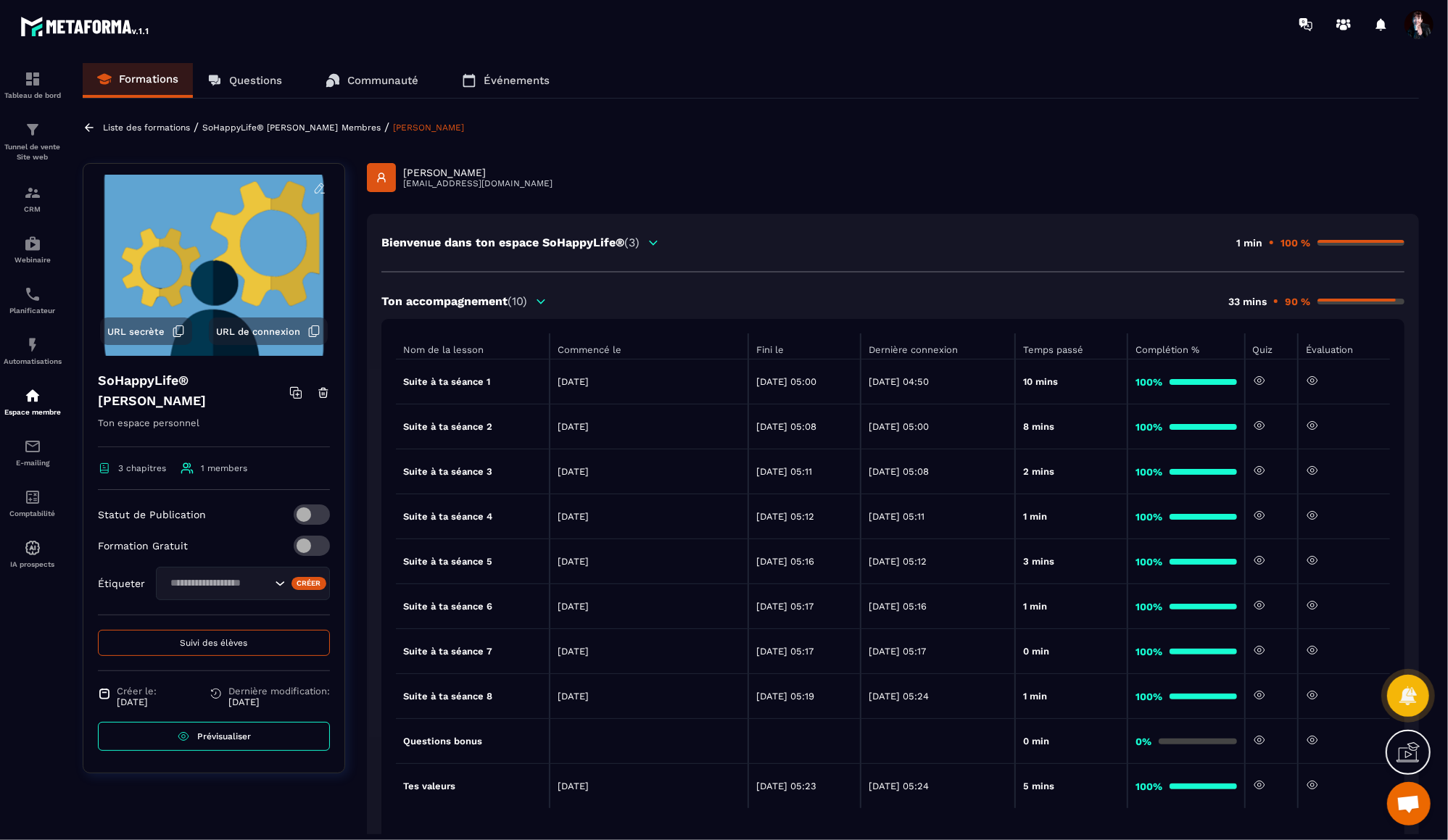
click at [309, 123] on p "SoHappyLife® [PERSON_NAME]" at bounding box center [270, 127] width 136 height 10
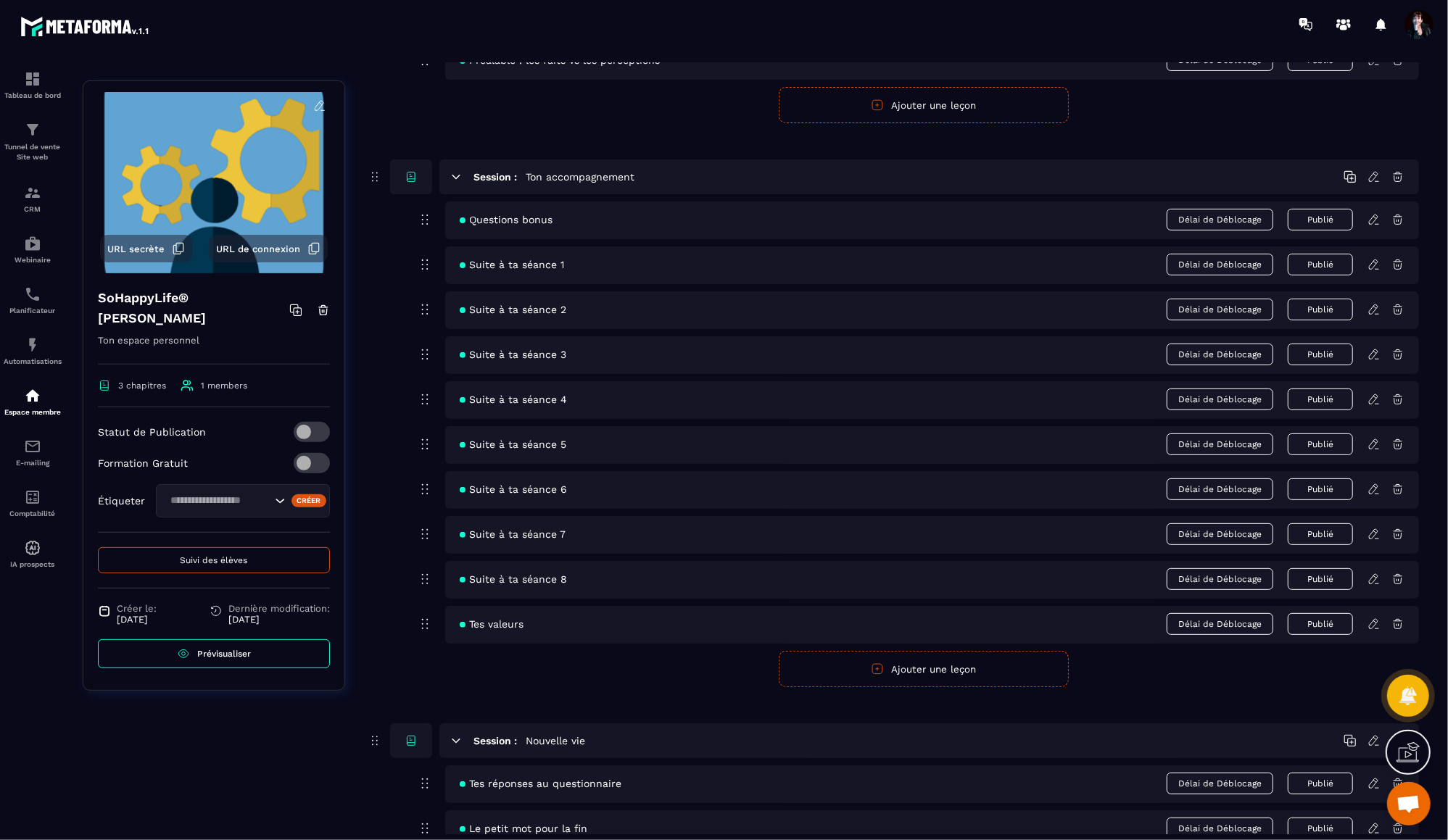
scroll to position [276, 0]
